Goal: Task Accomplishment & Management: Manage account settings

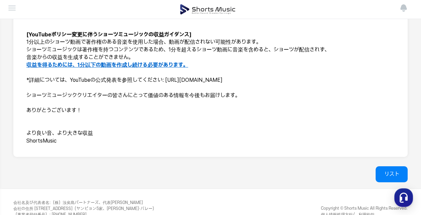
scroll to position [190, 0]
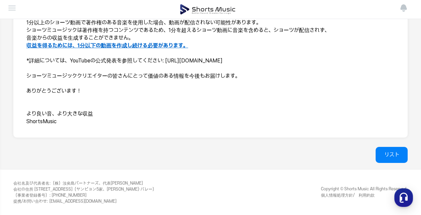
click at [212, 15] on img at bounding box center [208, 9] width 56 height 19
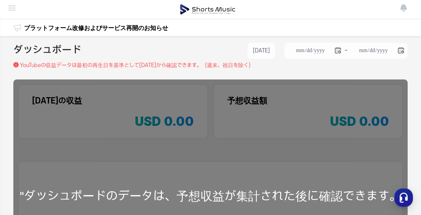
click at [12, 10] on img at bounding box center [12, 8] width 8 height 8
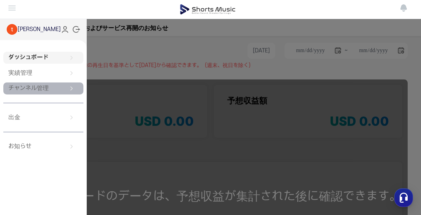
click at [62, 89] on link "チャンネル管理" at bounding box center [43, 88] width 80 height 12
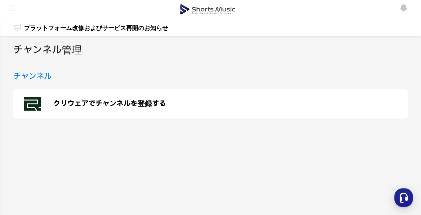
click at [57, 51] on h2 "チャンネル管理" at bounding box center [47, 50] width 68 height 15
click at [41, 104] on icon at bounding box center [33, 104] width 19 height 19
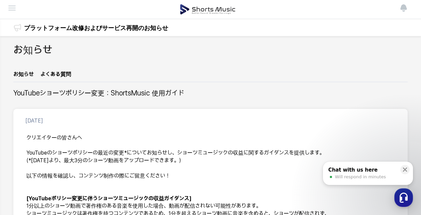
click at [231, 15] on img at bounding box center [208, 9] width 56 height 19
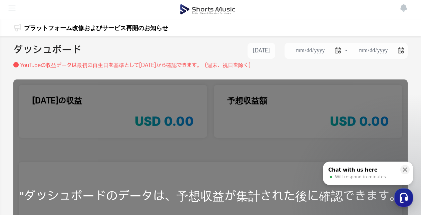
click at [12, 9] on img at bounding box center [12, 8] width 8 height 8
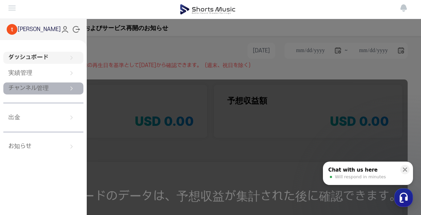
click at [38, 88] on link "チャンネル管理" at bounding box center [43, 88] width 80 height 12
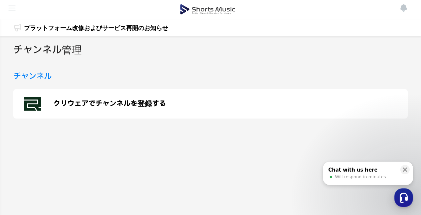
click at [74, 107] on p "クリウェアでチャンネルを登録する" at bounding box center [109, 104] width 113 height 8
